Goal: Transaction & Acquisition: Purchase product/service

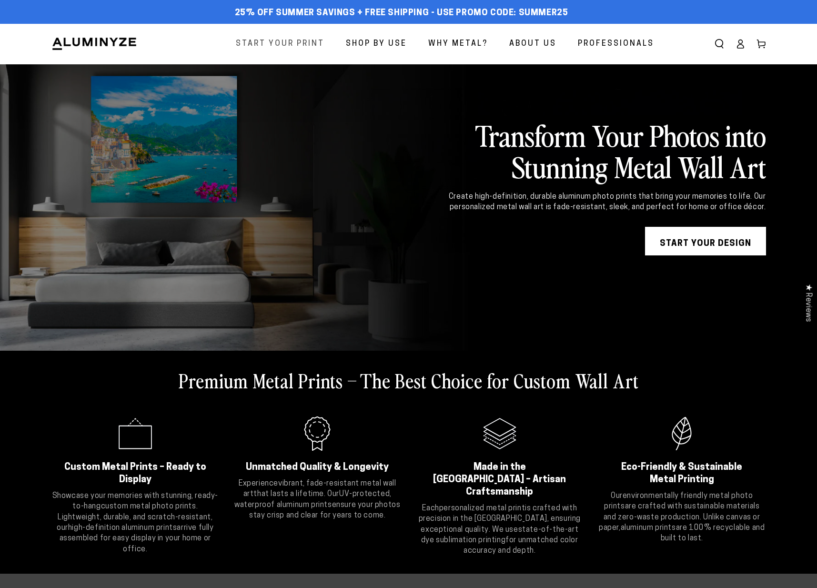
click at [288, 41] on span "Start Your Print" at bounding box center [280, 44] width 89 height 14
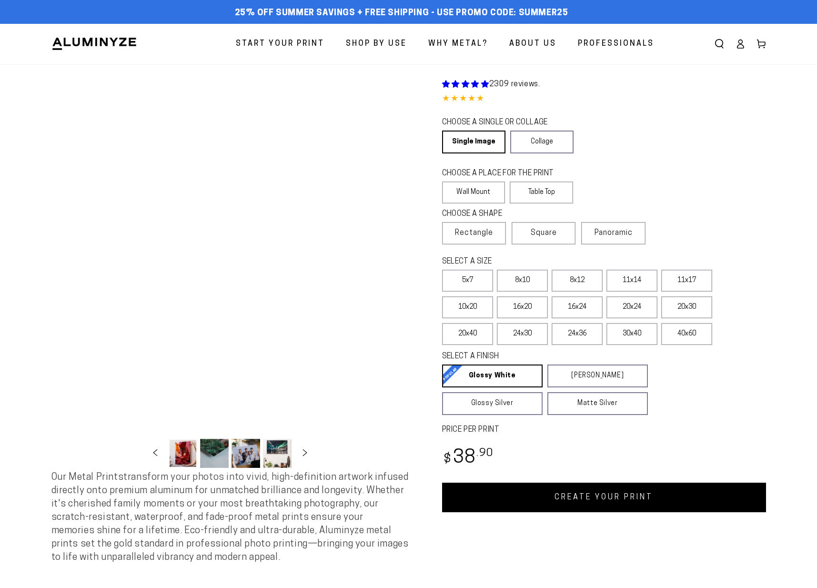
select select "**********"
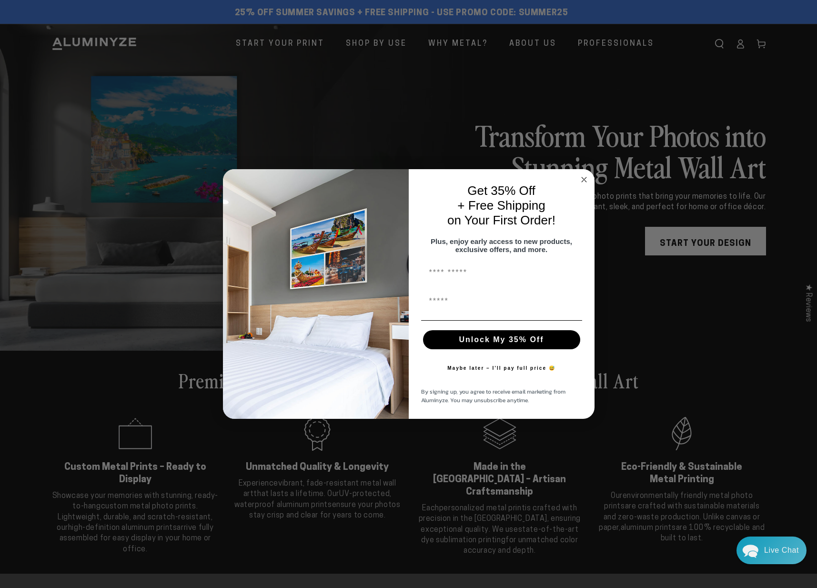
click at [581, 176] on circle "Close dialog" at bounding box center [584, 179] width 11 height 11
